Goal: Contribute content: Contribute content

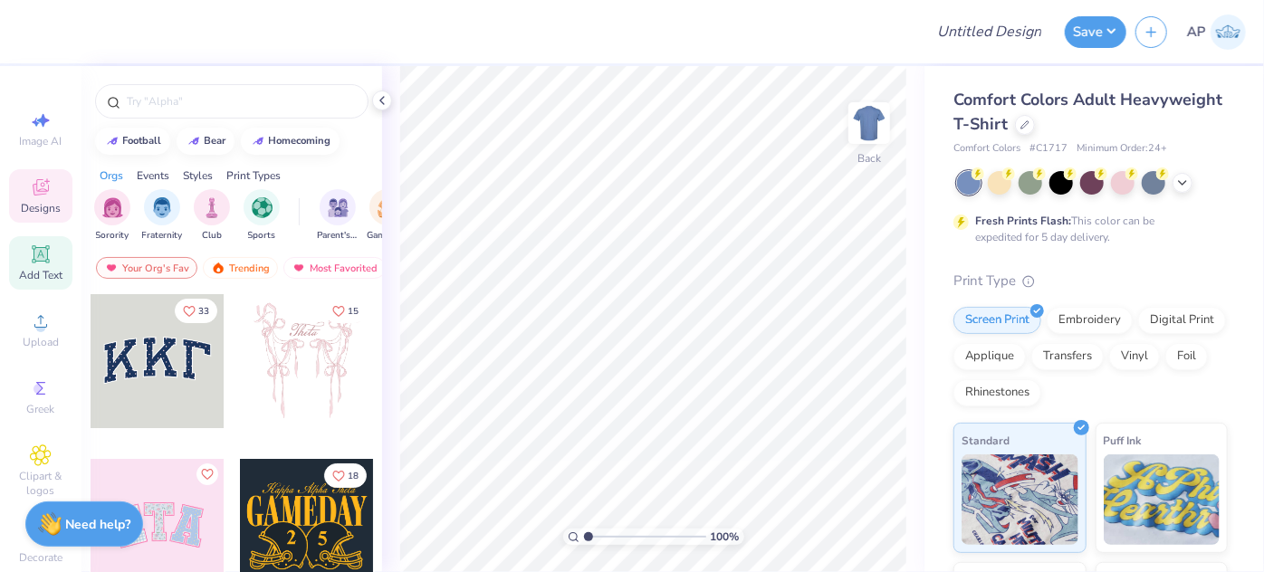
click at [41, 274] on span "Add Text" at bounding box center [40, 275] width 43 height 14
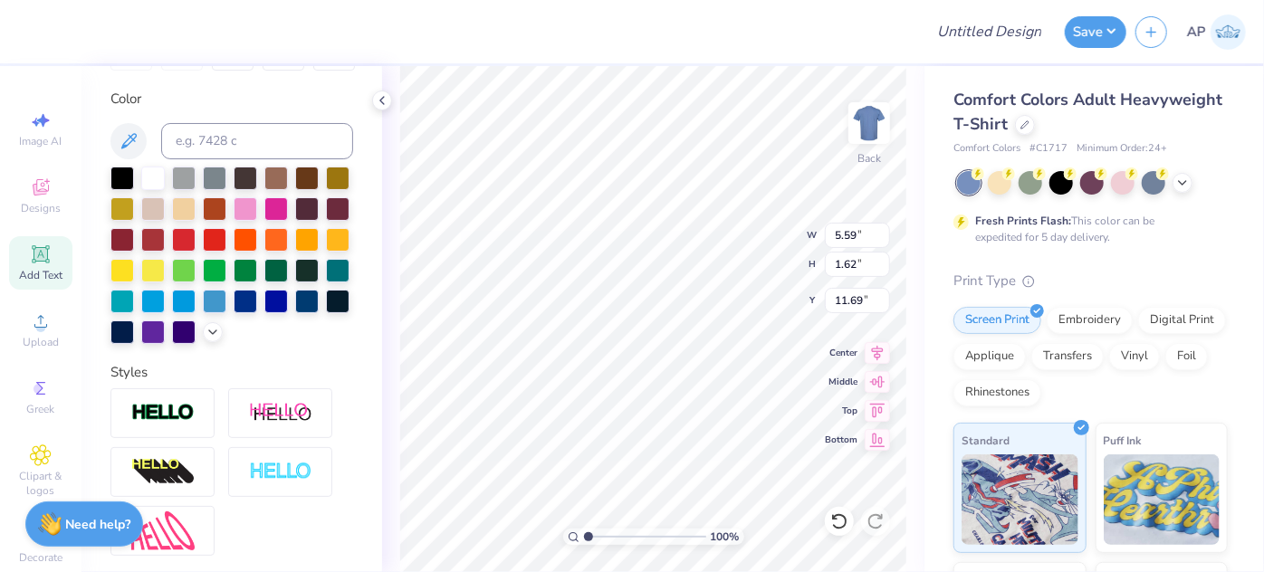
scroll to position [510, 0]
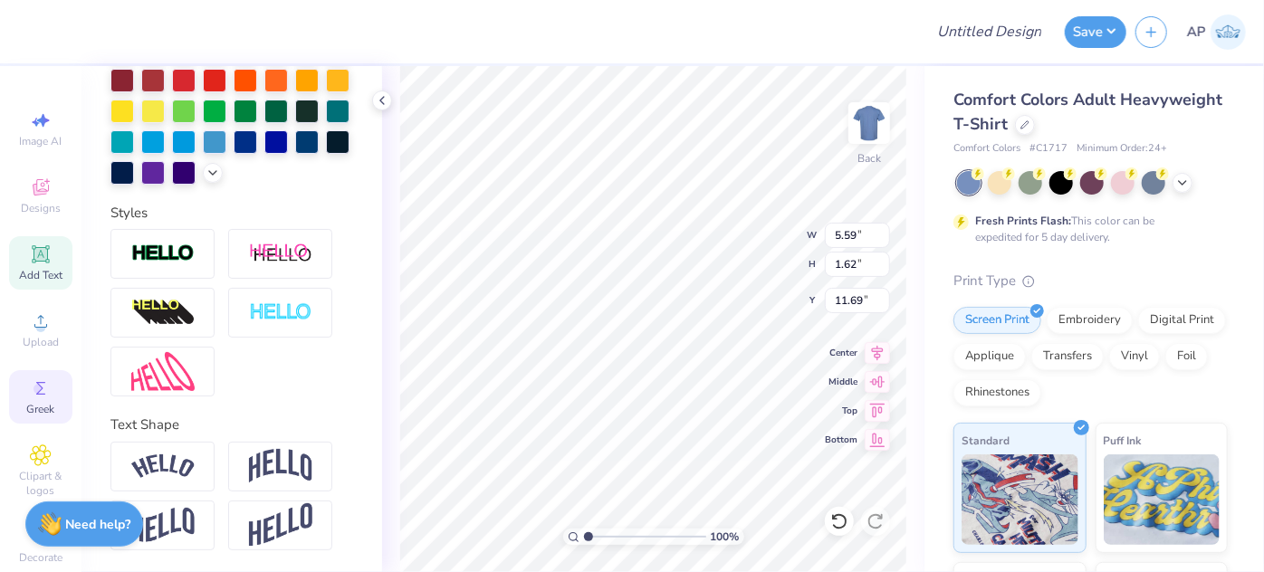
click at [31, 409] on span "Greek" at bounding box center [41, 409] width 28 height 14
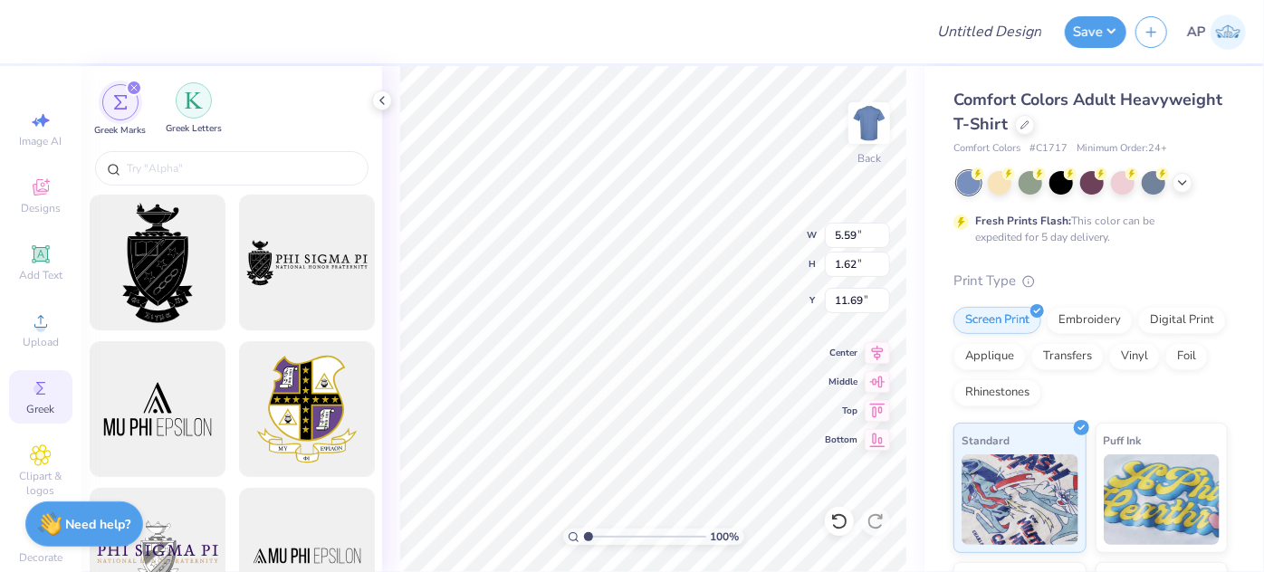
click at [188, 105] on img "filter for Greek Letters" at bounding box center [194, 100] width 18 height 18
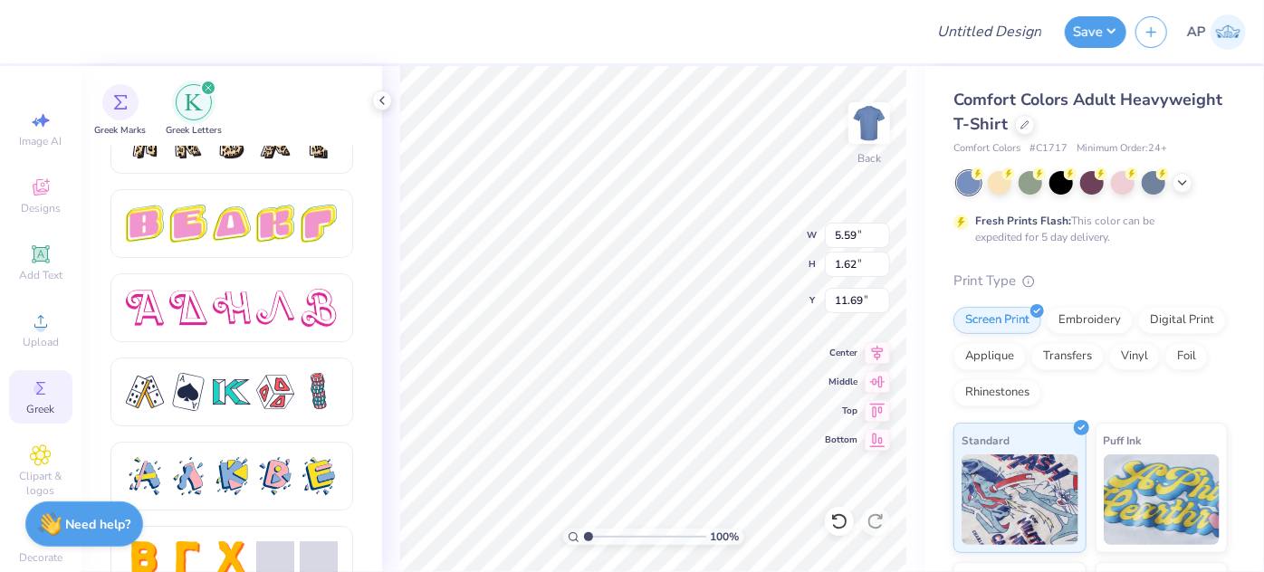
scroll to position [3192, 0]
